Goal: Check status: Check status

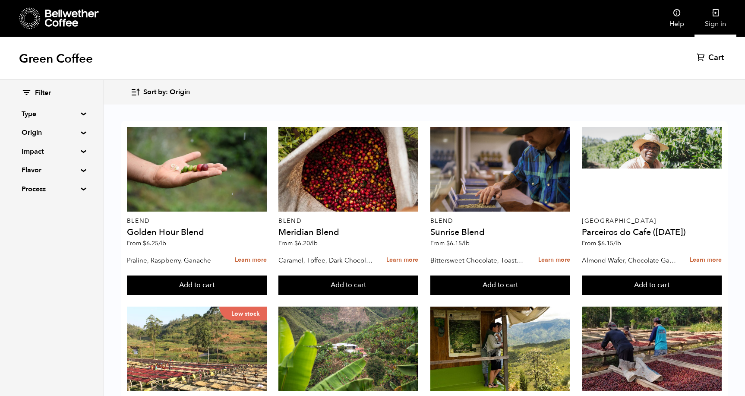
click at [719, 19] on link "Sign in" at bounding box center [716, 18] width 42 height 37
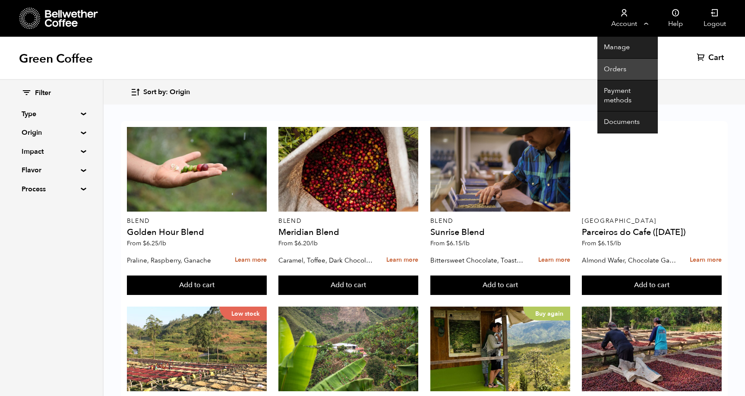
click at [621, 65] on link "Orders" at bounding box center [628, 70] width 60 height 22
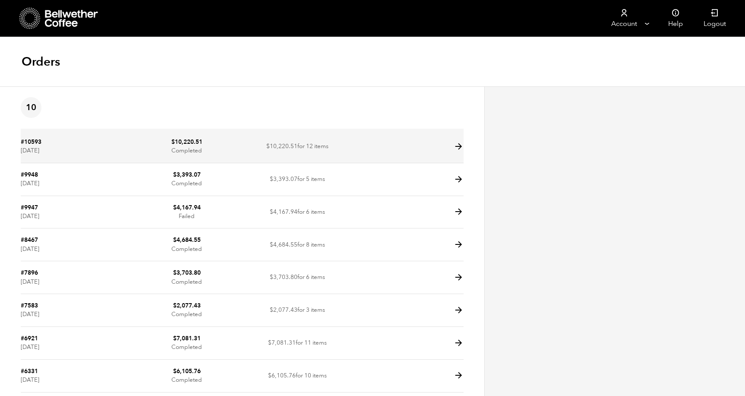
click at [262, 139] on td "$ 10,220.51 for 12 items" at bounding box center [297, 146] width 111 height 33
click at [459, 146] on icon at bounding box center [459, 147] width 10 height 10
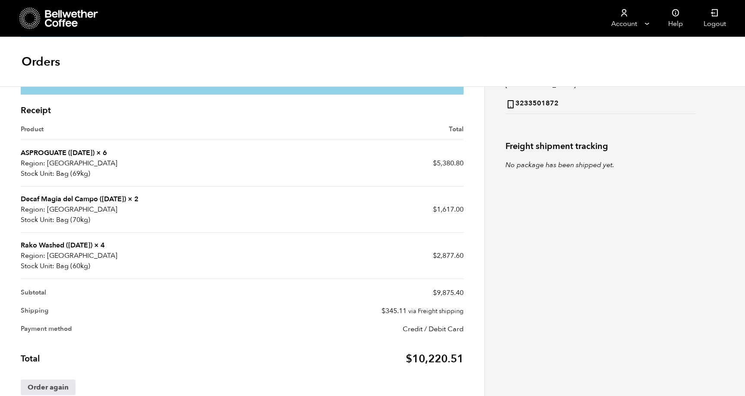
scroll to position [118, 0]
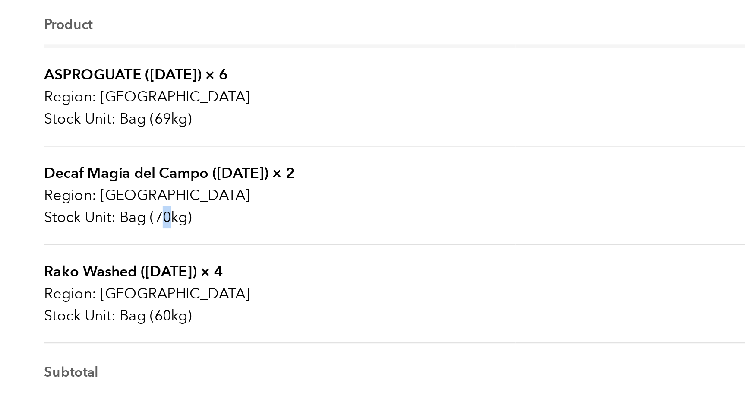
drag, startPoint x: 74, startPoint y: 102, endPoint x: 80, endPoint y: 102, distance: 6.0
click at [80, 307] on p "Bag (70kg)" at bounding box center [132, 312] width 222 height 10
click at [71, 307] on p "Bag (70kg)" at bounding box center [132, 312] width 222 height 10
drag, startPoint x: 73, startPoint y: 101, endPoint x: 81, endPoint y: 102, distance: 8.3
click at [81, 307] on p "Bag (70kg)" at bounding box center [132, 312] width 222 height 10
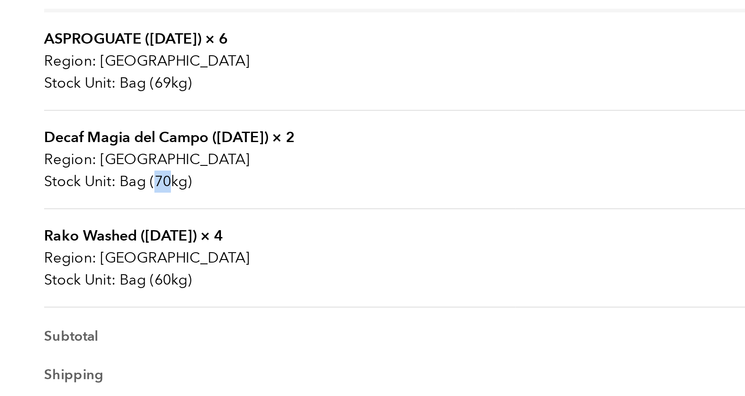
scroll to position [137, 0]
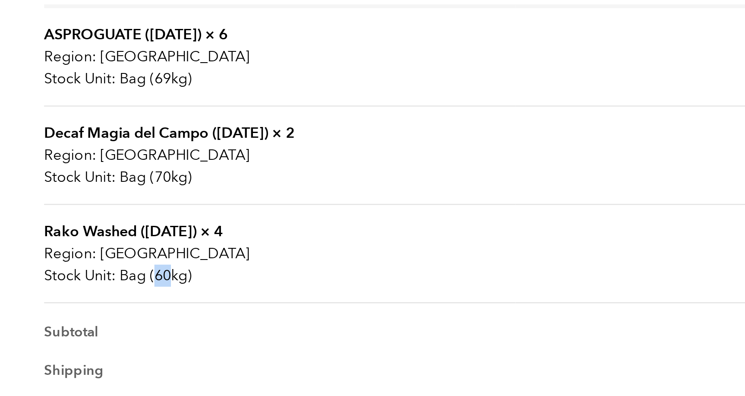
drag, startPoint x: 73, startPoint y: 130, endPoint x: 80, endPoint y: 130, distance: 7.8
click at [80, 334] on p "Bag (60kg)" at bounding box center [132, 339] width 222 height 10
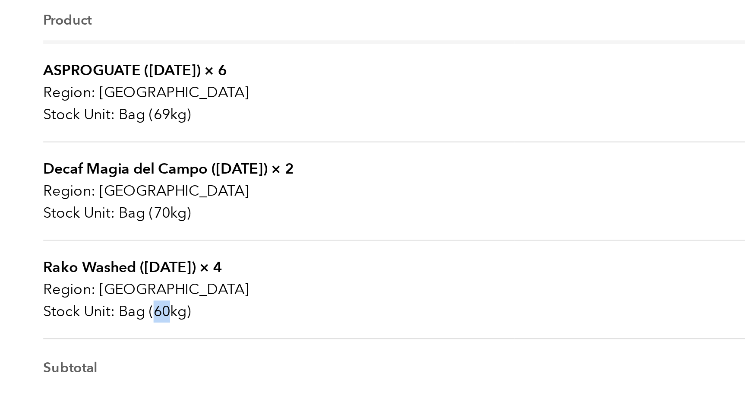
scroll to position [231, 0]
